Goal: Information Seeking & Learning: Learn about a topic

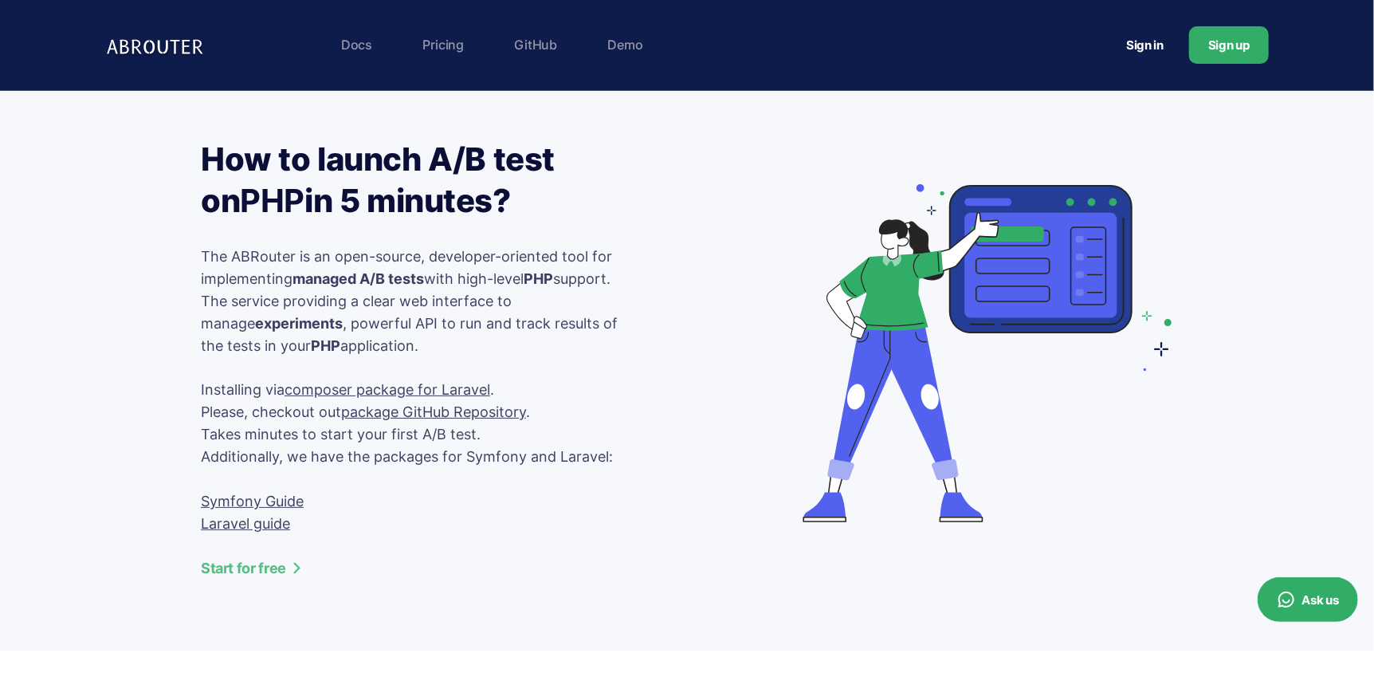
click at [442, 37] on link "Pricing" at bounding box center [442, 45] width 57 height 32
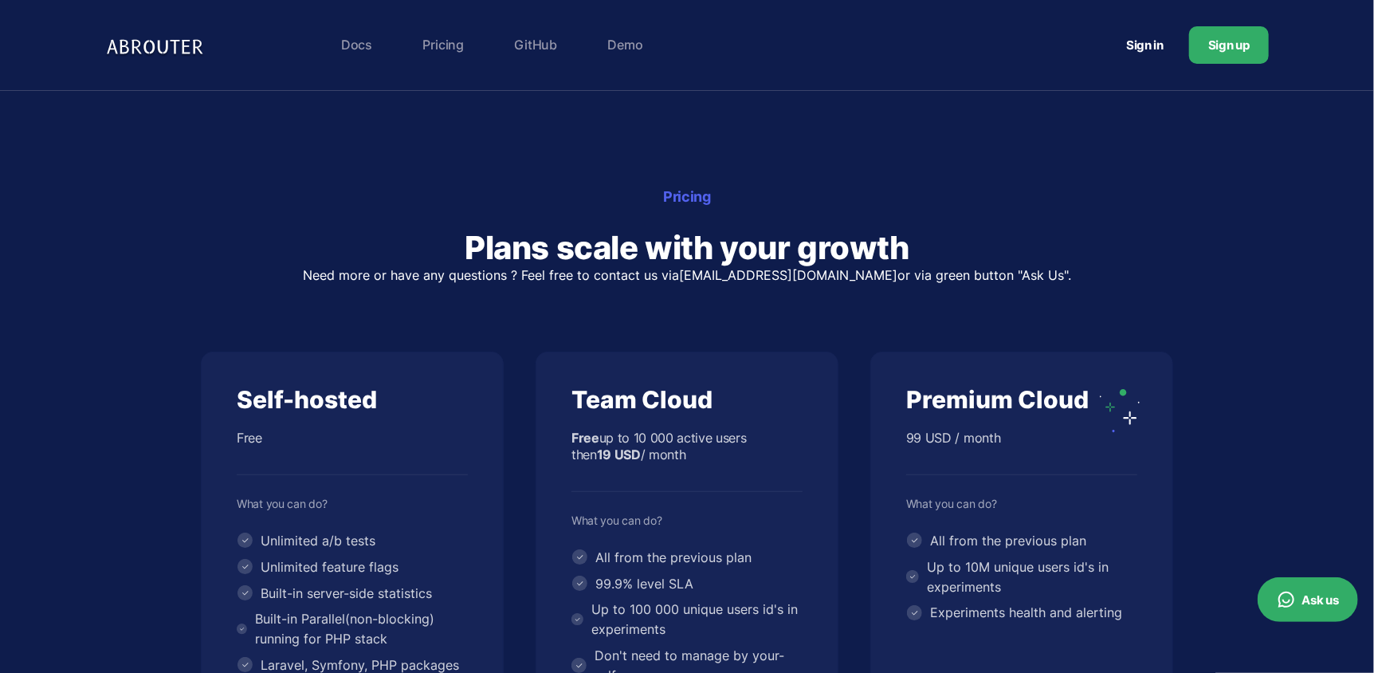
click at [625, 36] on link "Demo" at bounding box center [624, 45] width 51 height 32
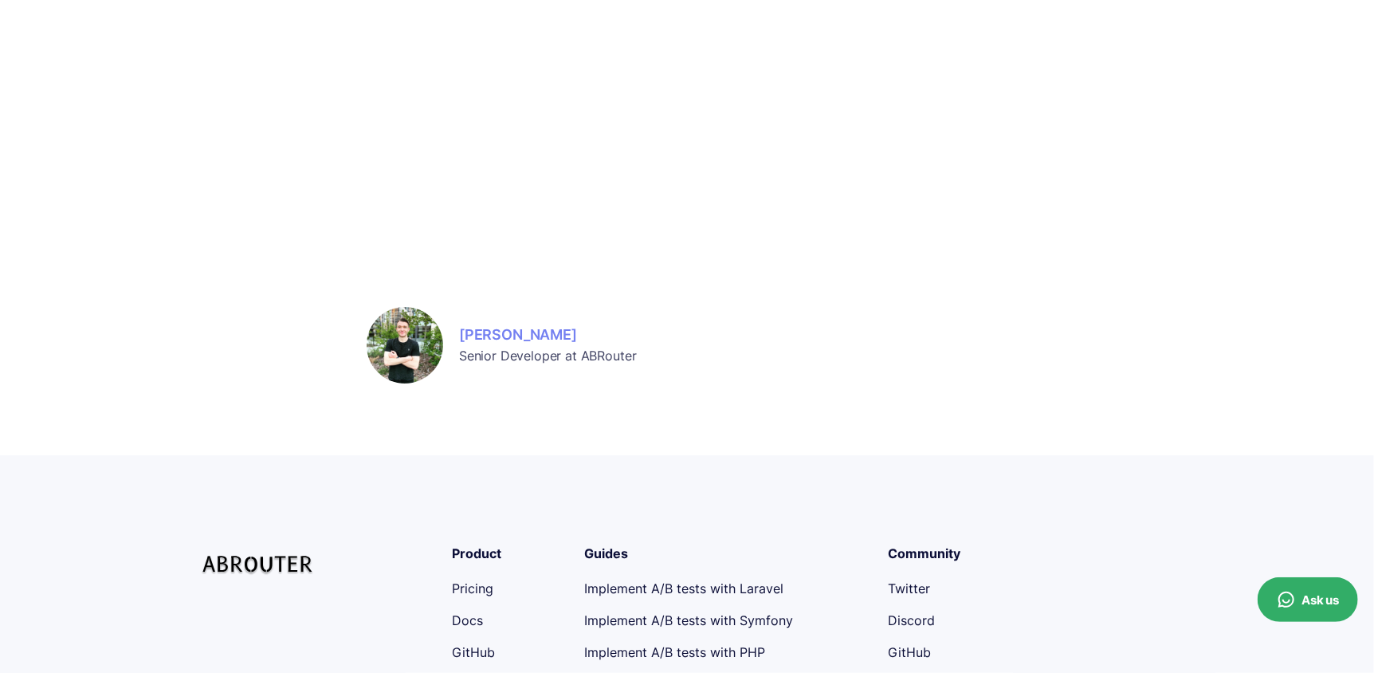
scroll to position [736, 0]
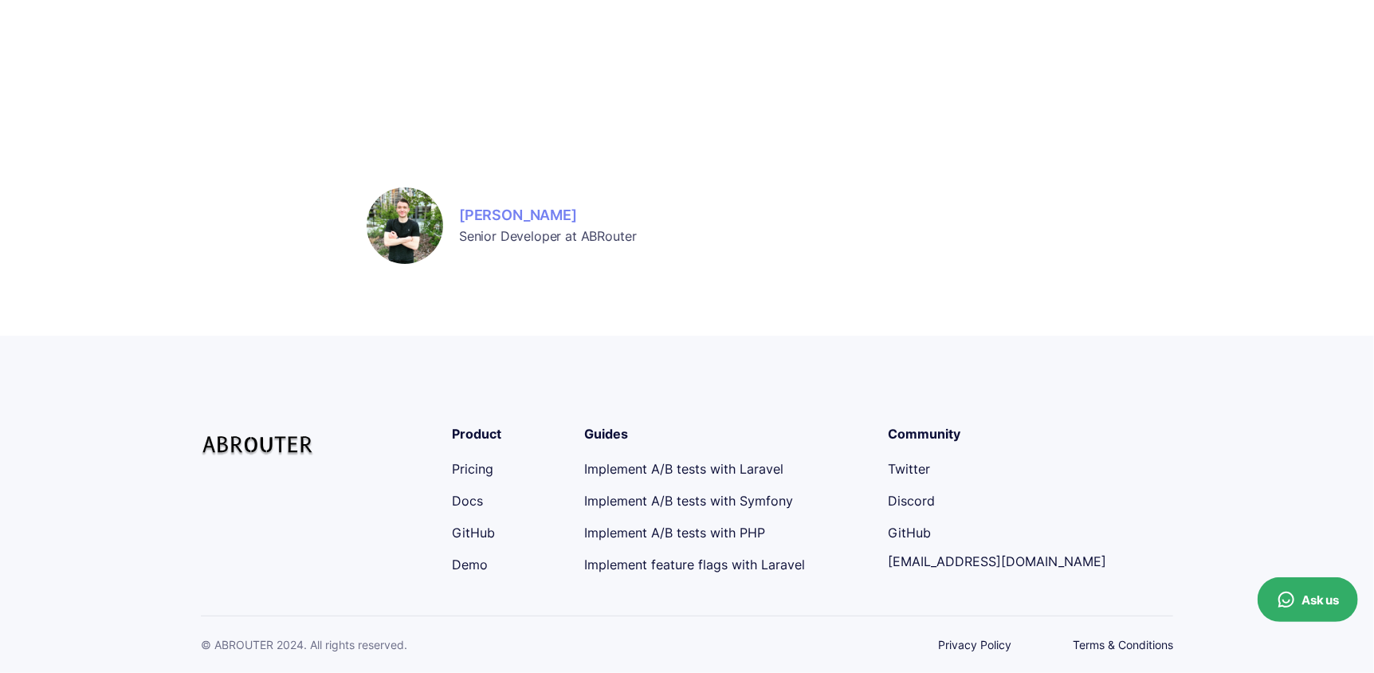
click at [741, 471] on link "Implement A/B tests with Laravel" at bounding box center [683, 469] width 199 height 16
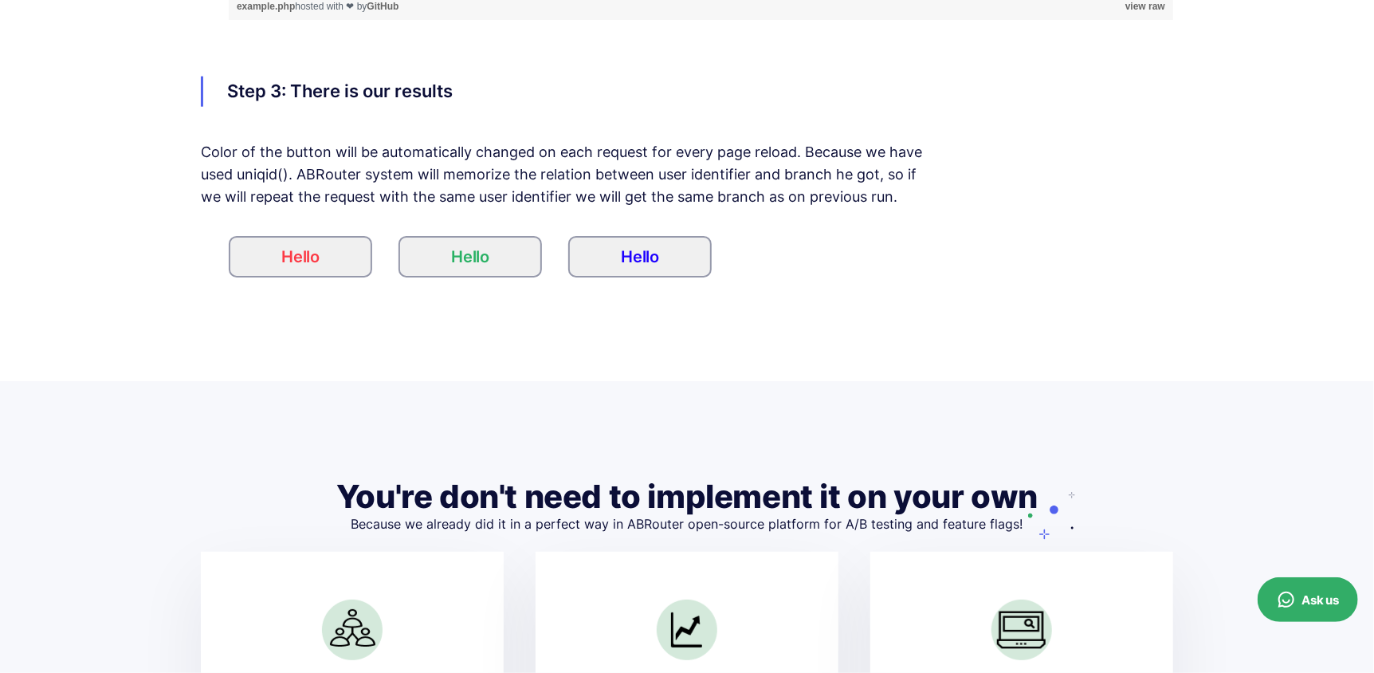
scroll to position [4941, 0]
